Goal: Information Seeking & Learning: Learn about a topic

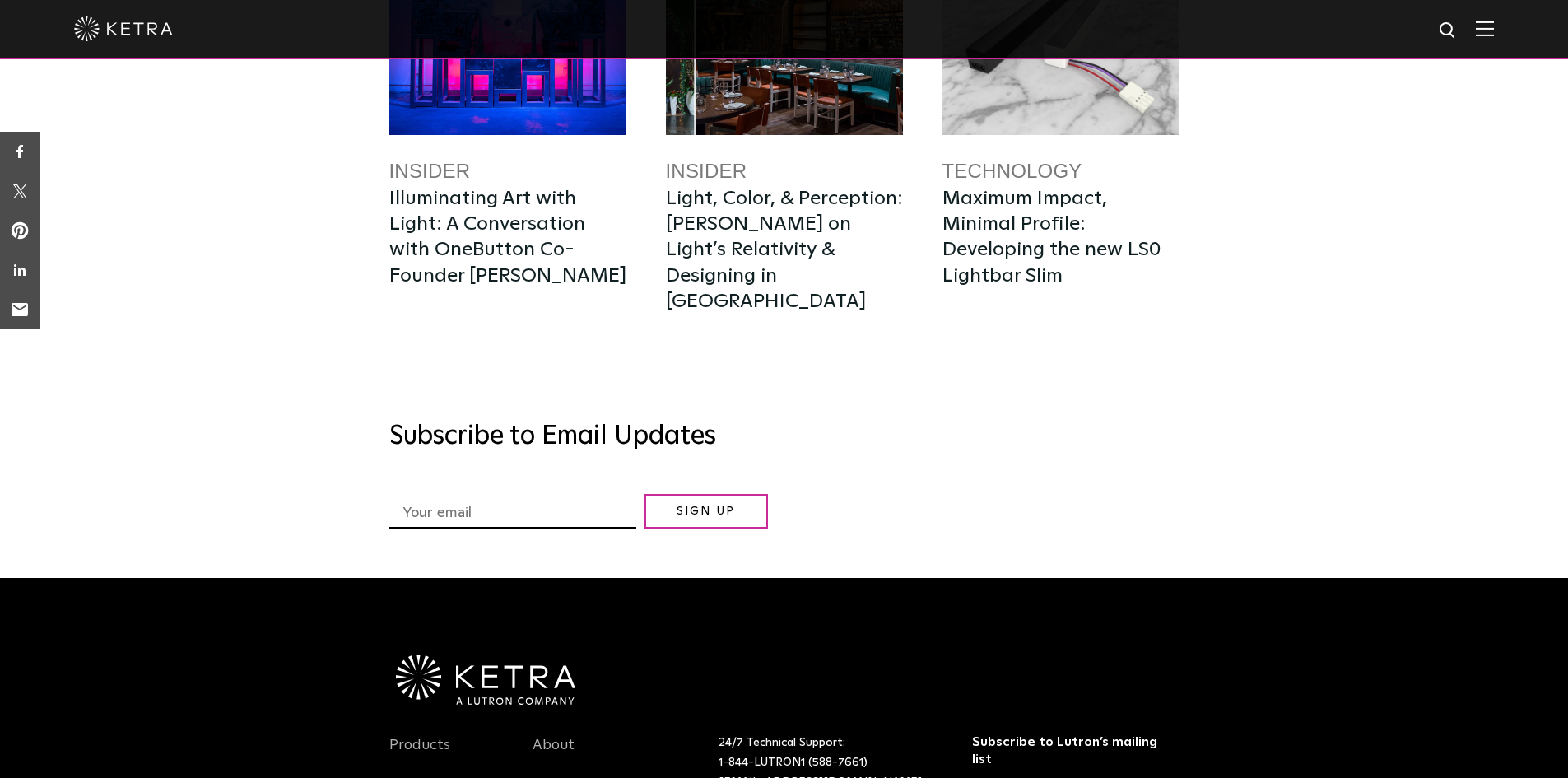
scroll to position [6340, 0]
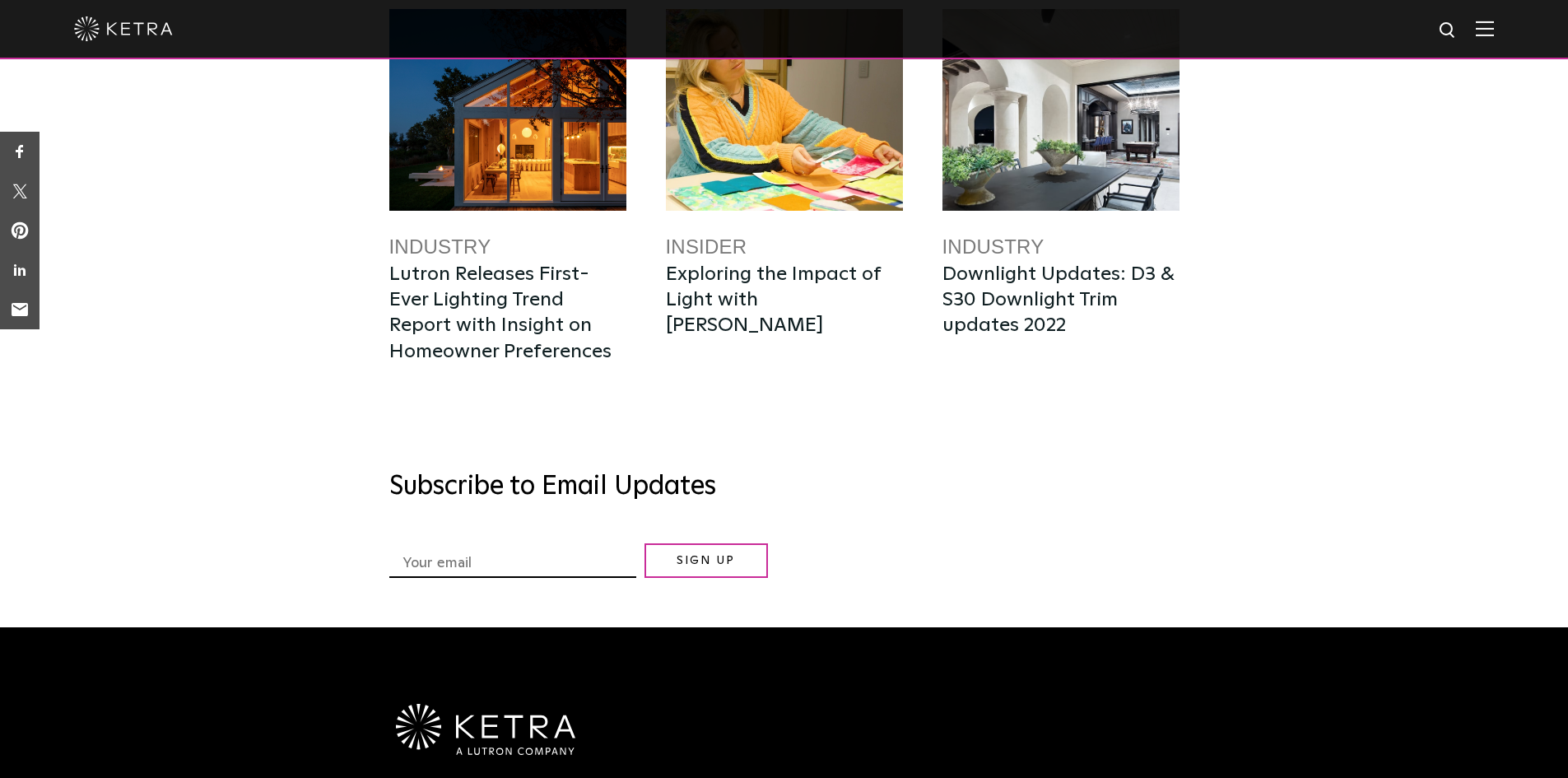
scroll to position [3952, 0]
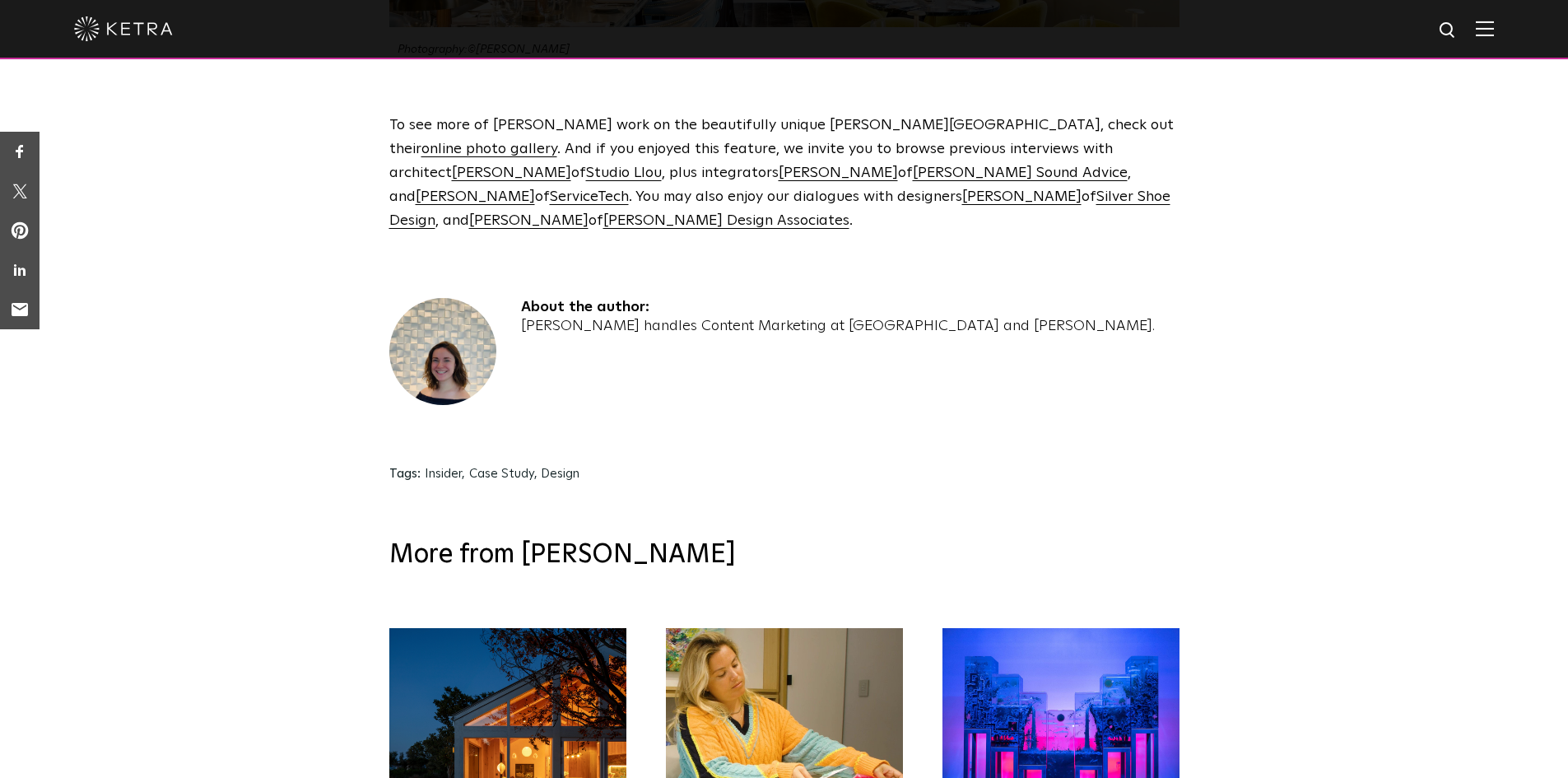
scroll to position [4611, 0]
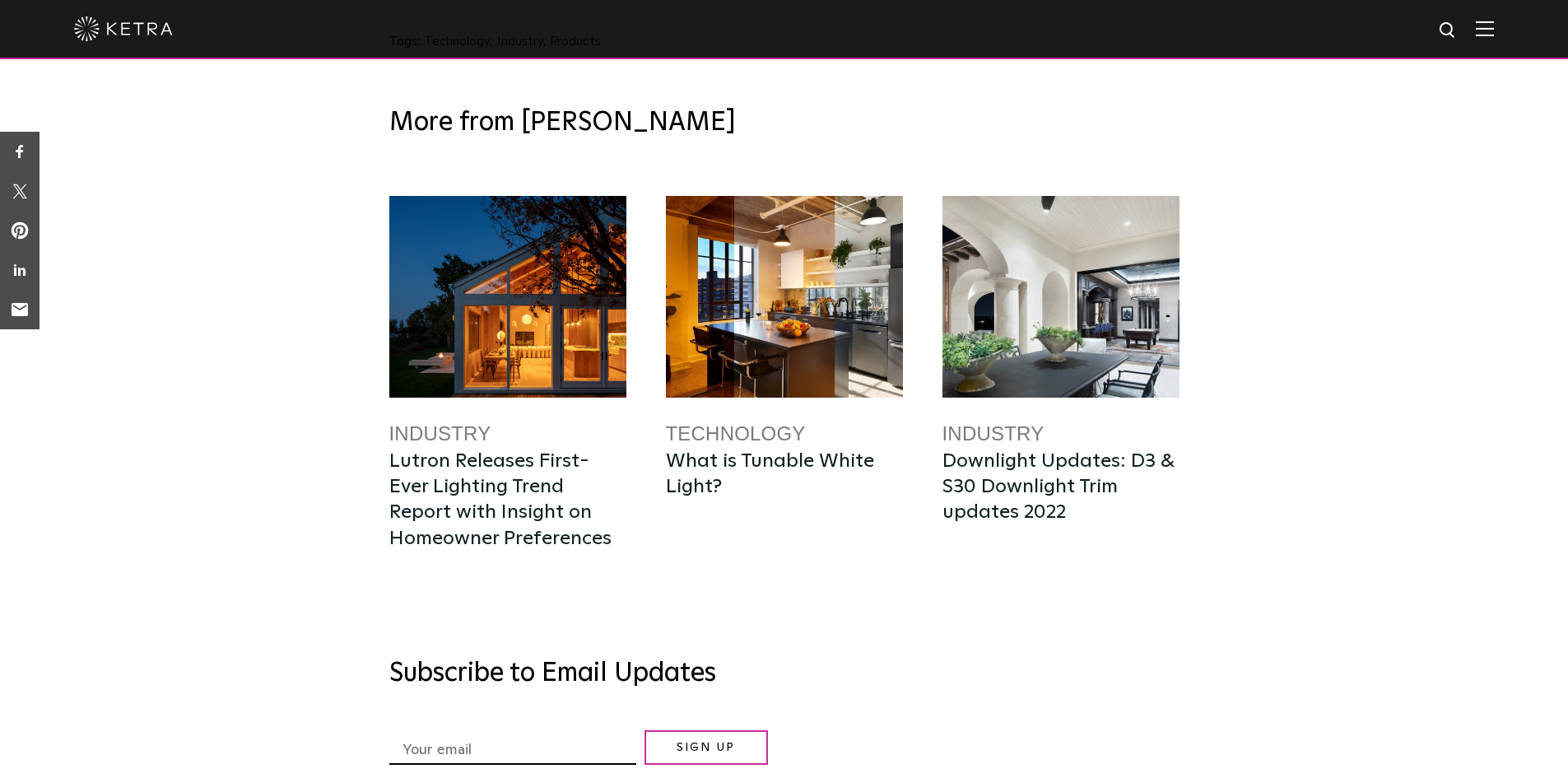
scroll to position [4858, 0]
